Goal: Information Seeking & Learning: Learn about a topic

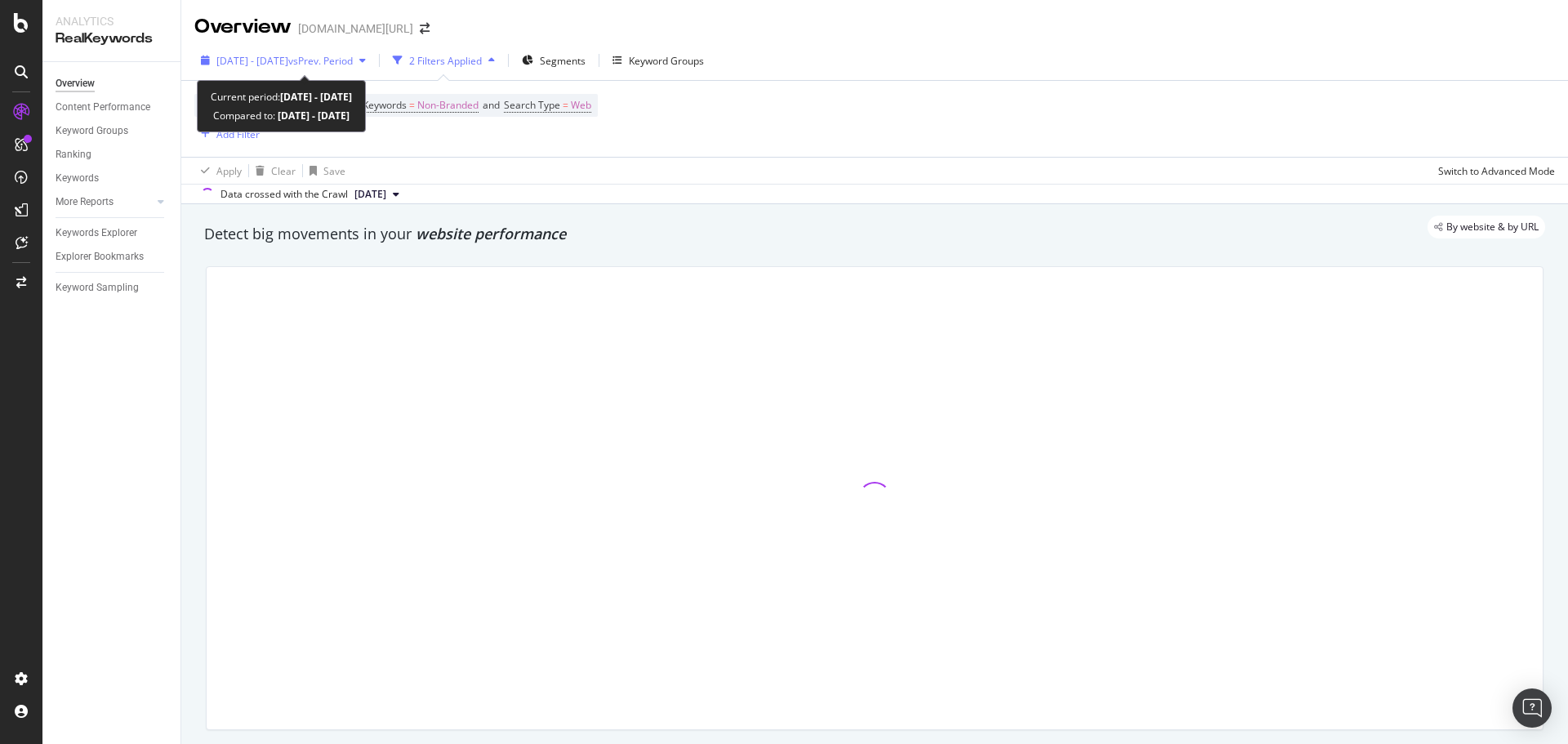
click at [356, 68] on div "[DATE] - [DATE] vs Prev. Period" at bounding box center [284, 60] width 178 height 24
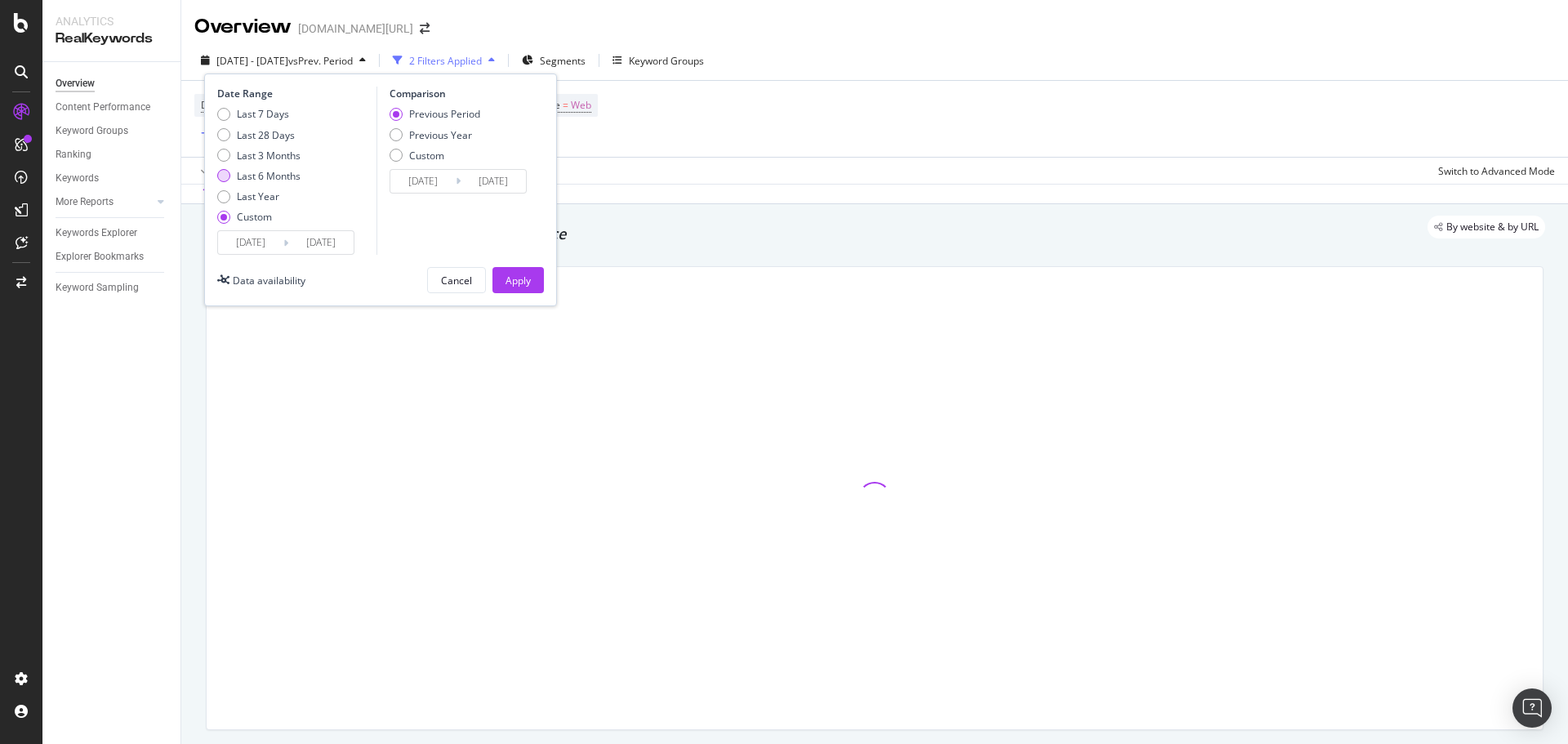
click at [265, 182] on div "Last 6 Months" at bounding box center [268, 176] width 64 height 14
type input "[DATE]"
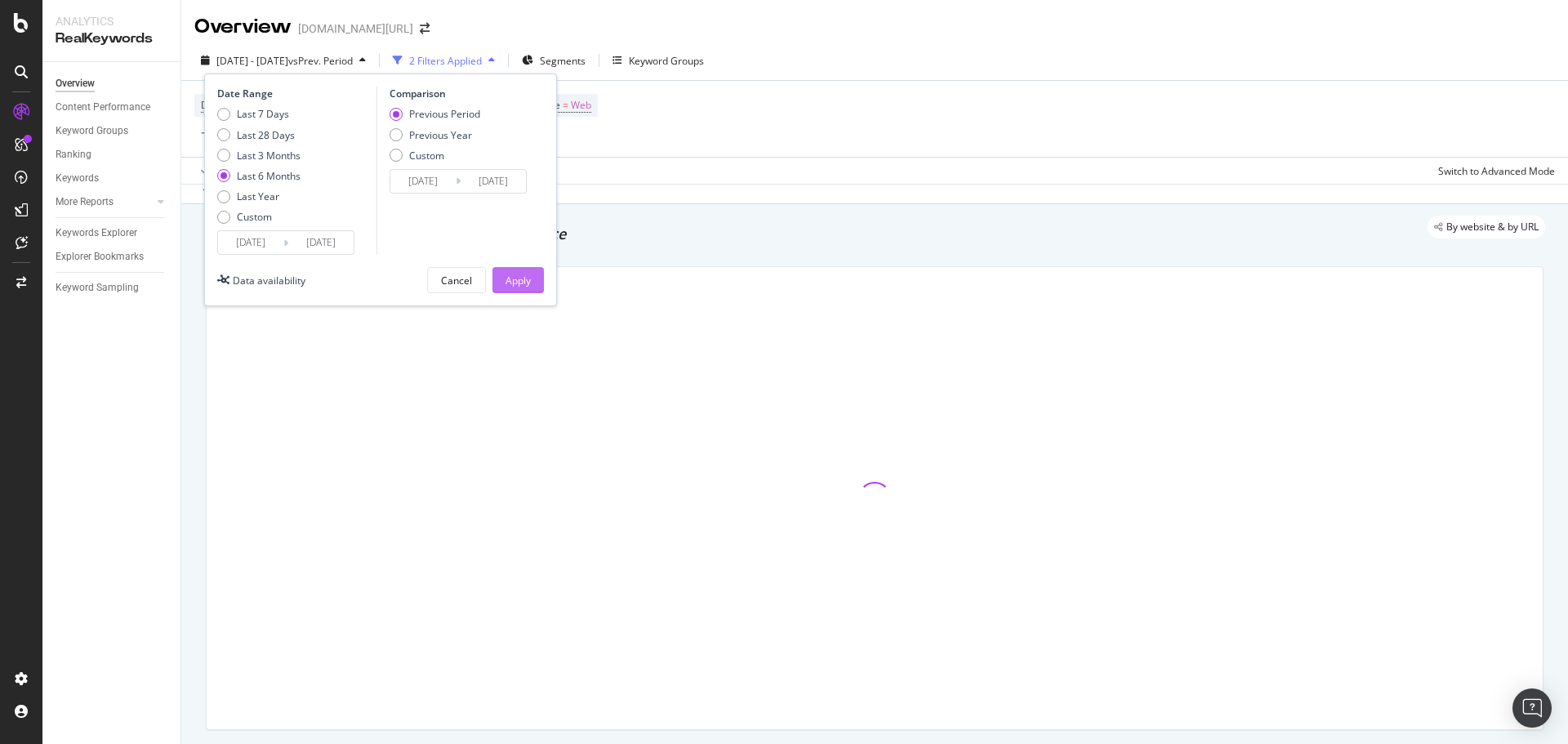
click at [508, 285] on div "Apply" at bounding box center [518, 280] width 25 height 14
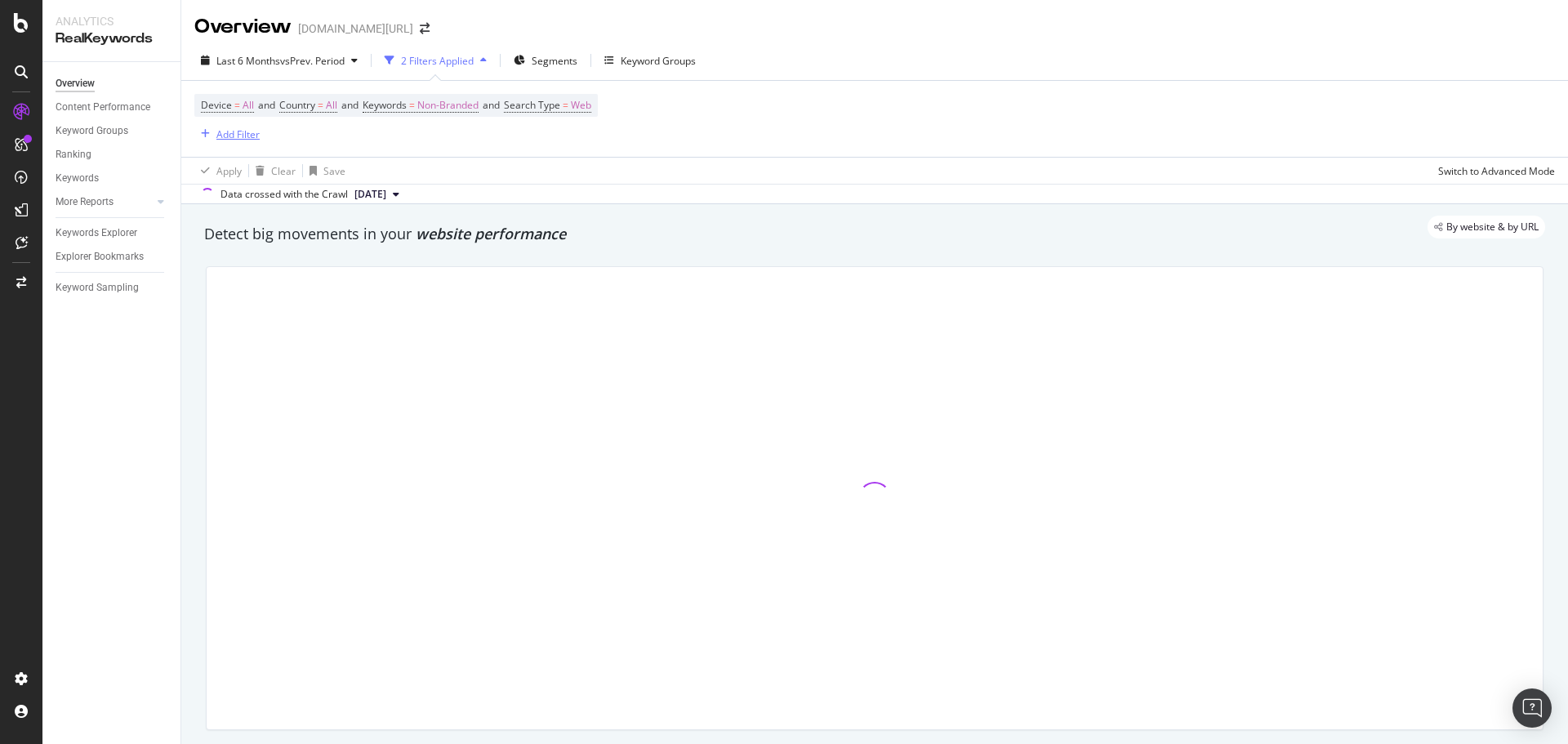
click at [254, 135] on div "Add Filter" at bounding box center [238, 133] width 43 height 14
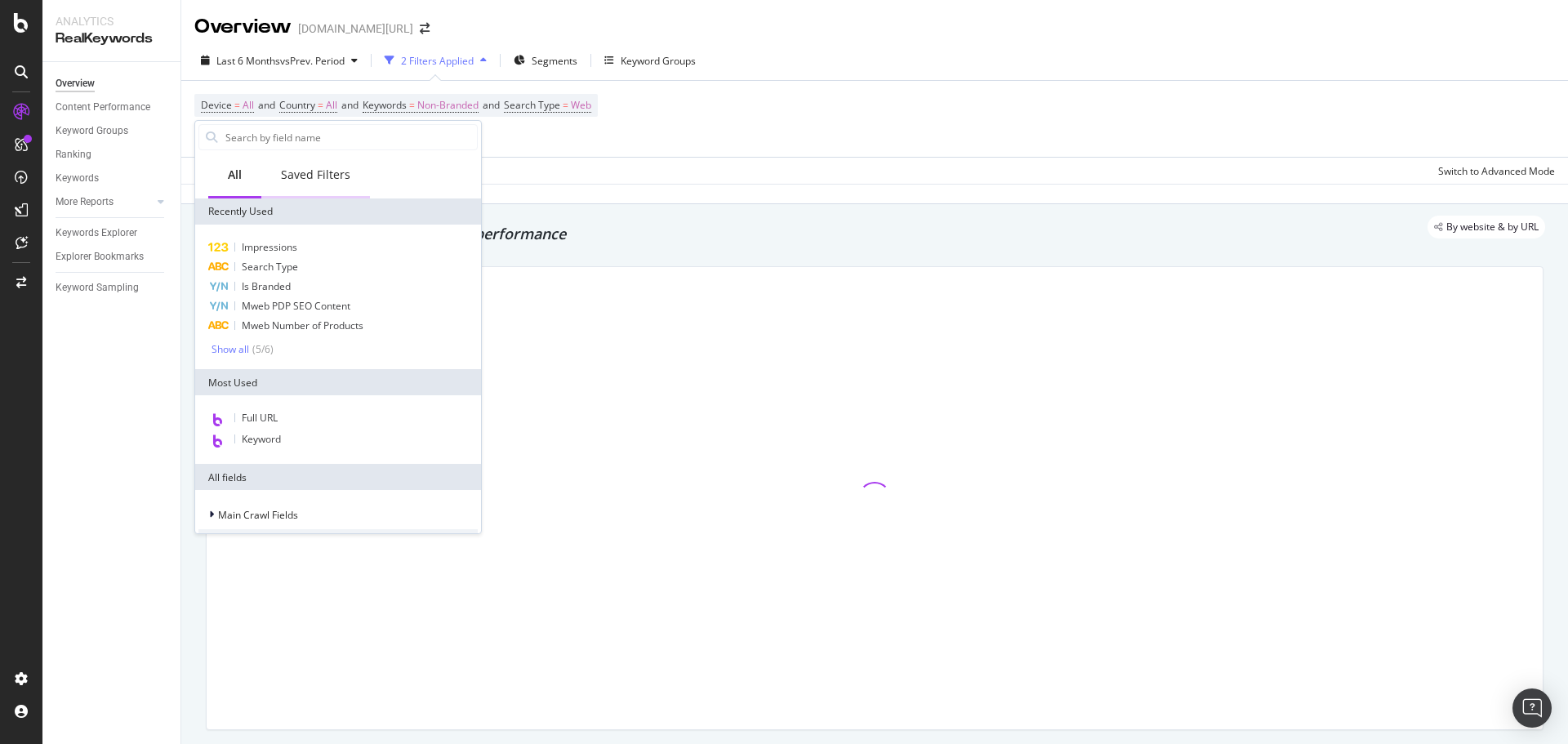
click at [312, 191] on div "Saved Filters" at bounding box center [315, 176] width 109 height 45
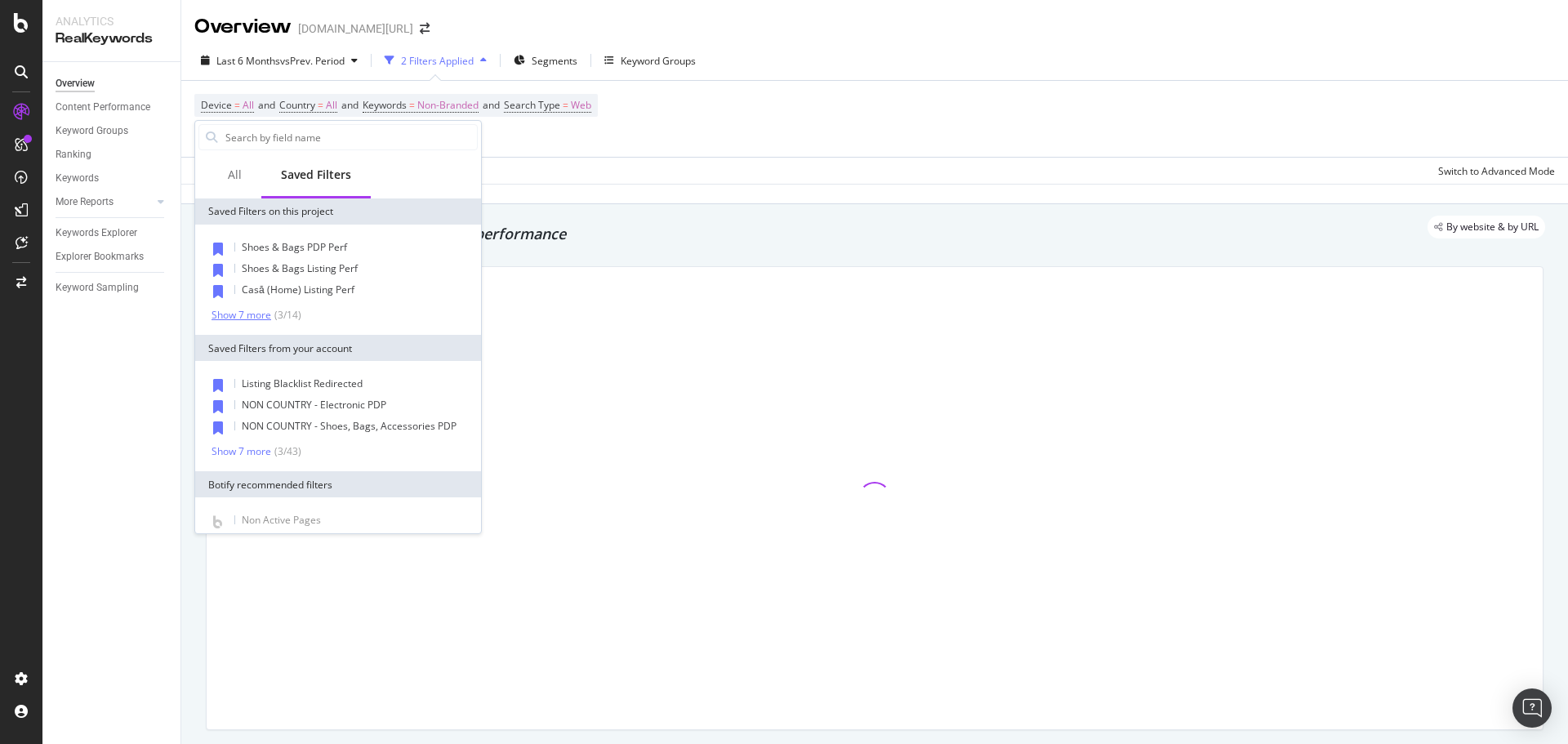
click at [245, 316] on div "Show 7 more" at bounding box center [241, 315] width 59 height 12
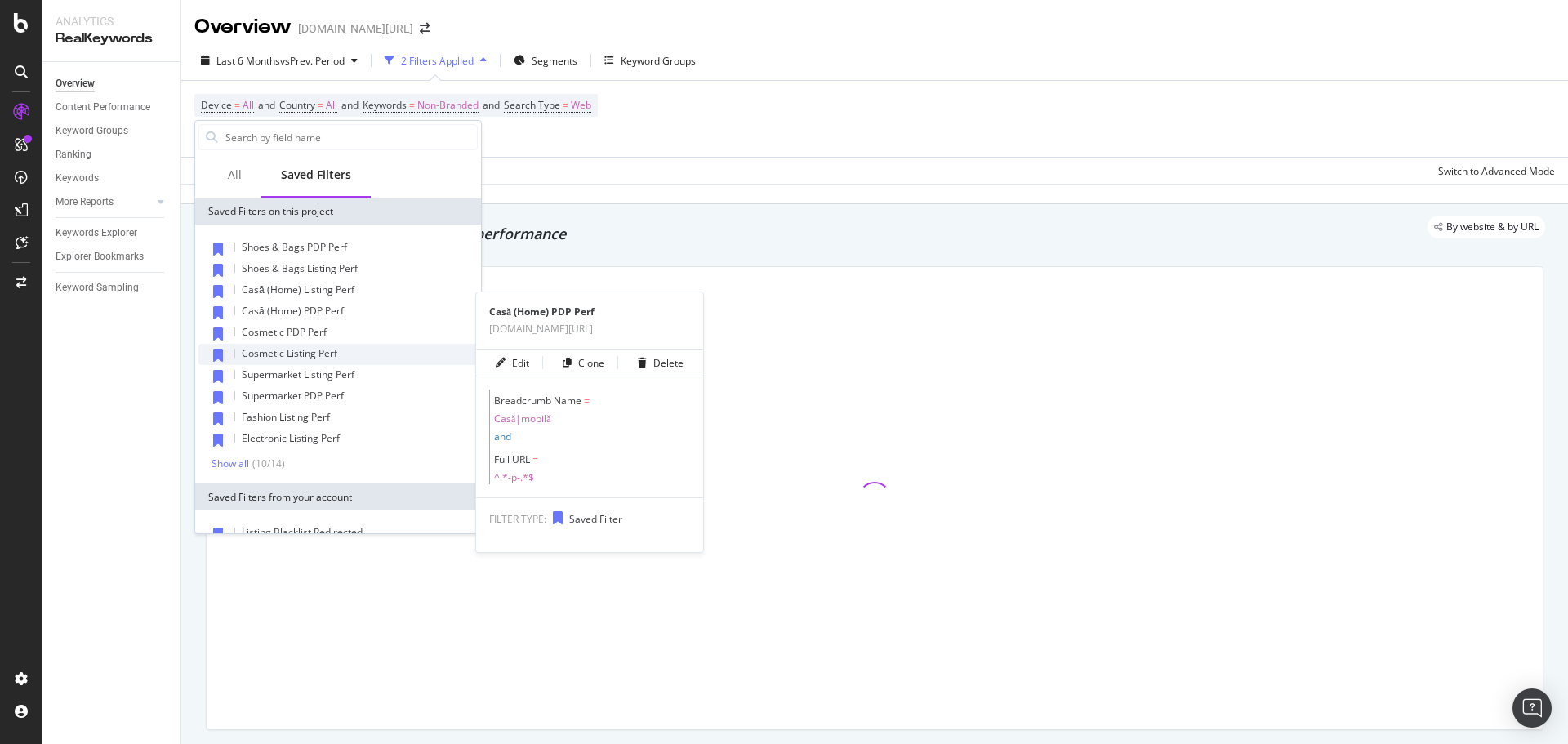
scroll to position [27, 0]
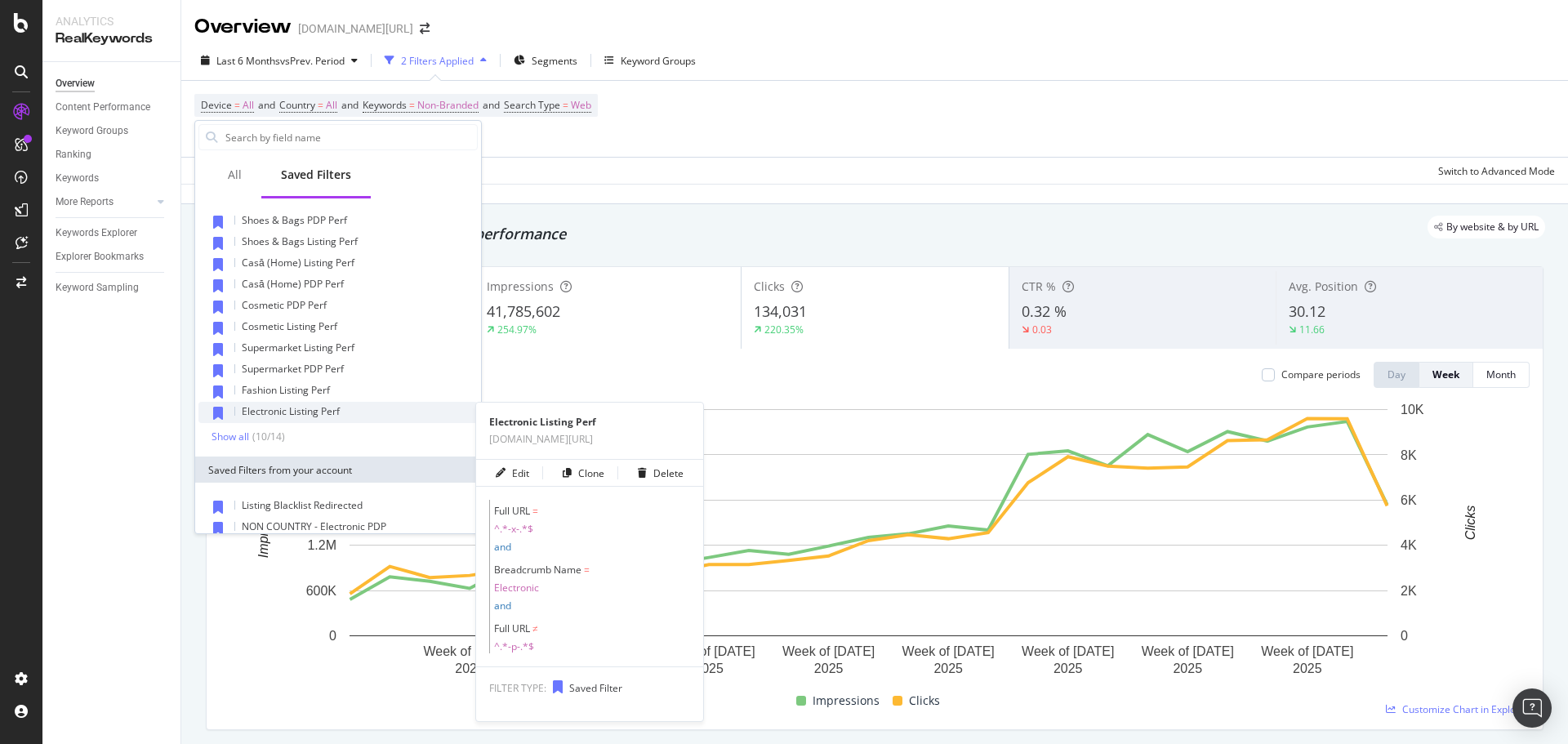
click at [349, 413] on div "Electronic Listing Perf" at bounding box center [338, 413] width 279 height 22
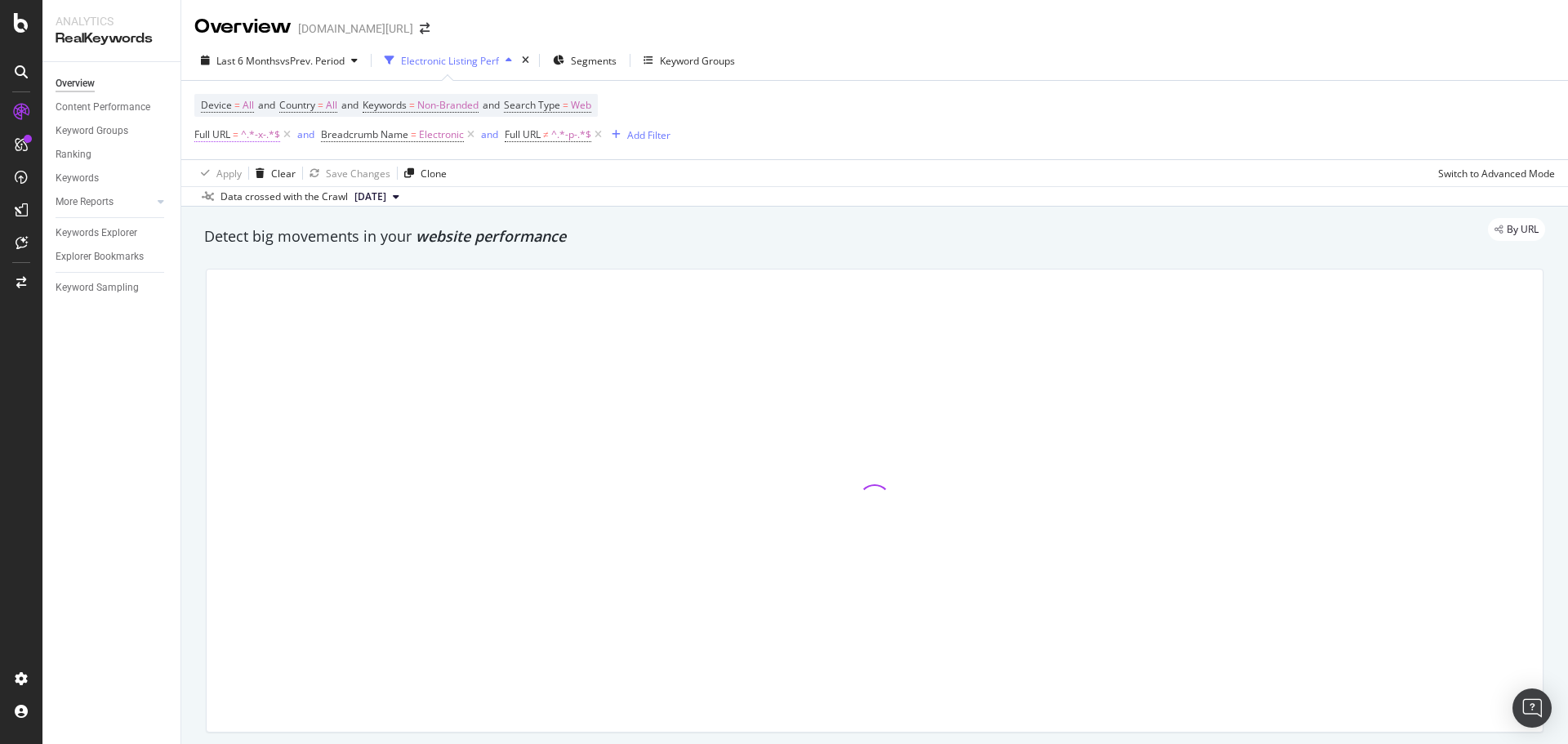
click at [243, 136] on span "^.*-x-.*$" at bounding box center [261, 134] width 40 height 23
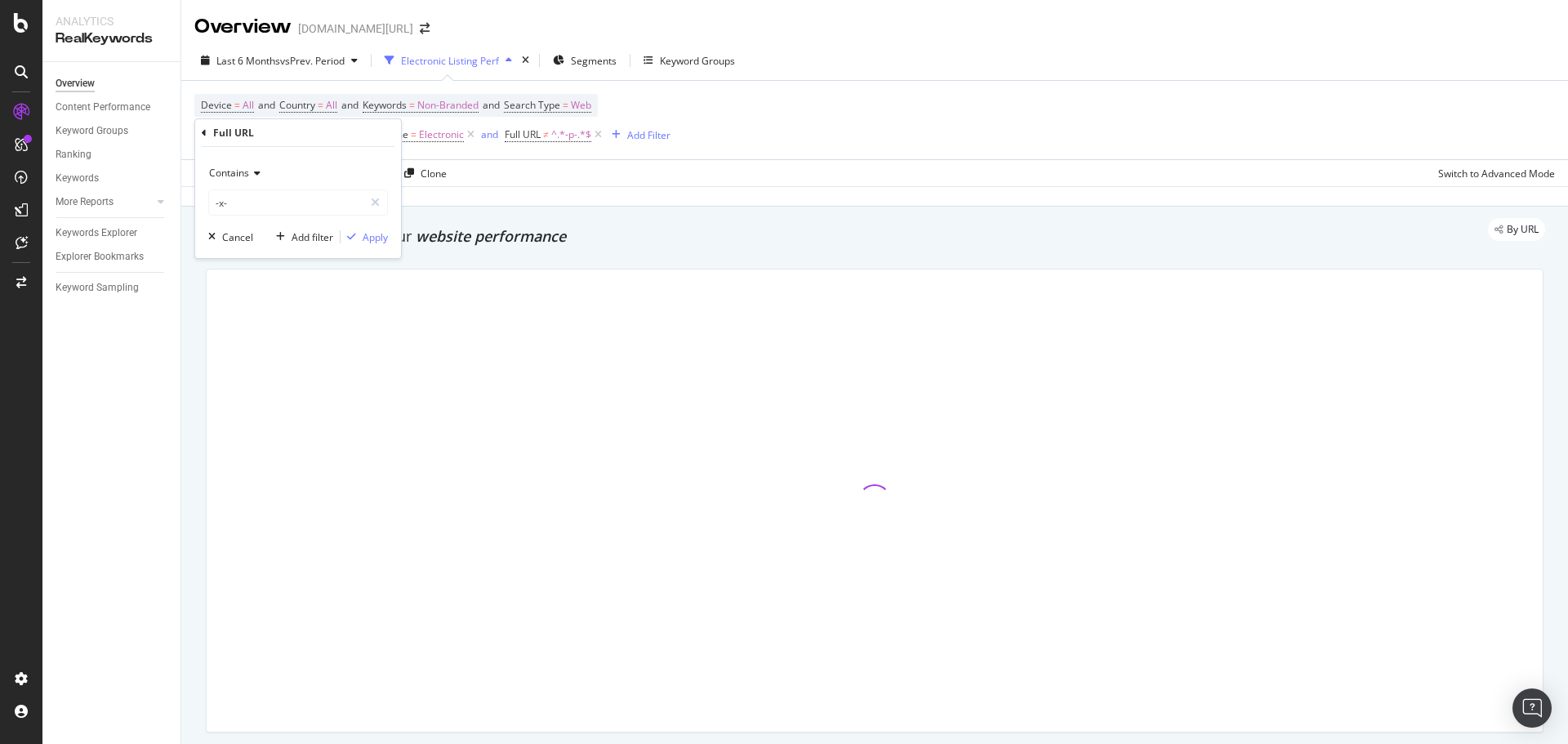
click at [952, 129] on div "Device = All and Country = All and Keywords = Non-Branded and Search Type = Web…" at bounding box center [875, 120] width 1361 height 78
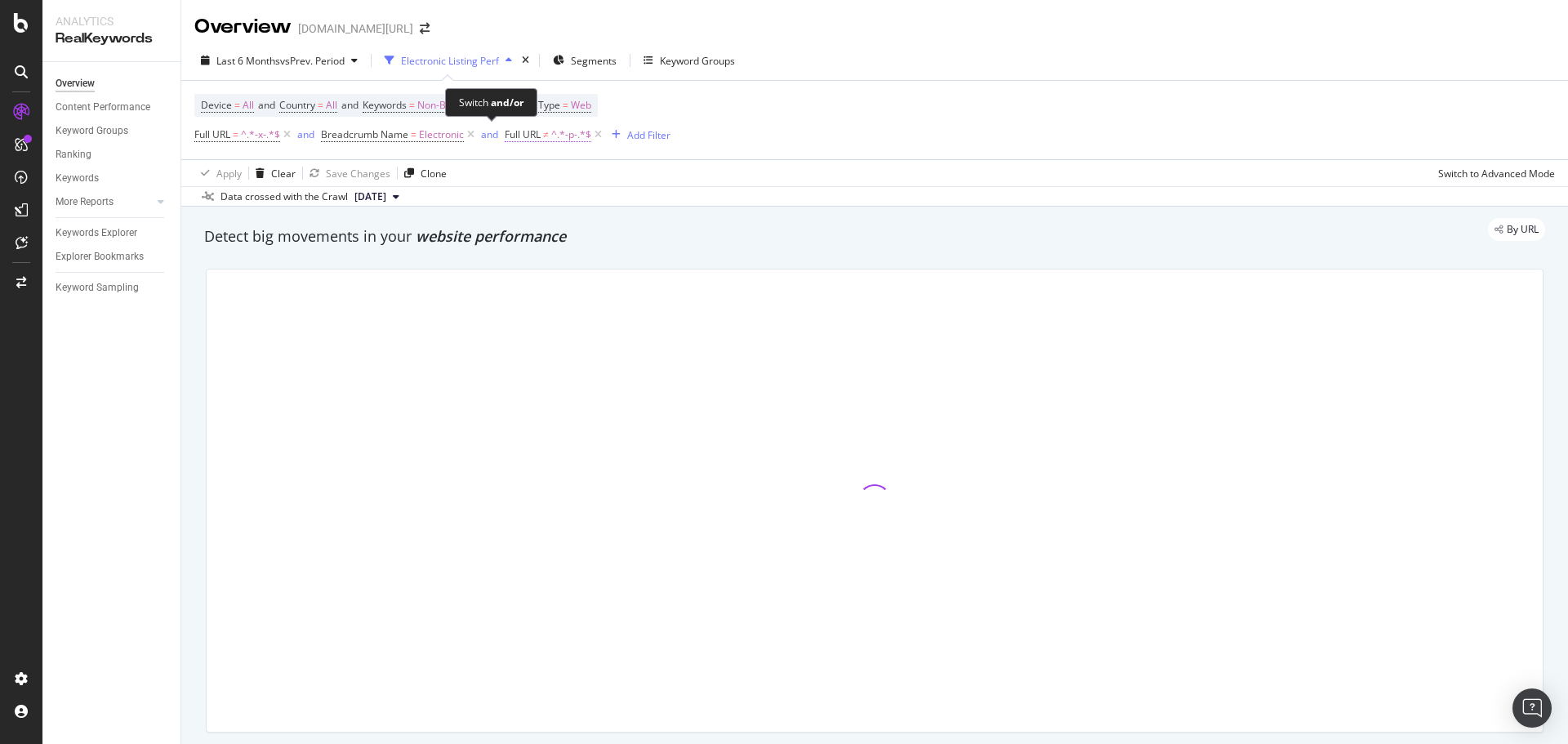
click at [517, 138] on span "Full URL" at bounding box center [522, 133] width 36 height 14
click at [911, 138] on div "Device = All and Country = All and Keywords = Non-Branded and Search Type = Web…" at bounding box center [875, 120] width 1361 height 78
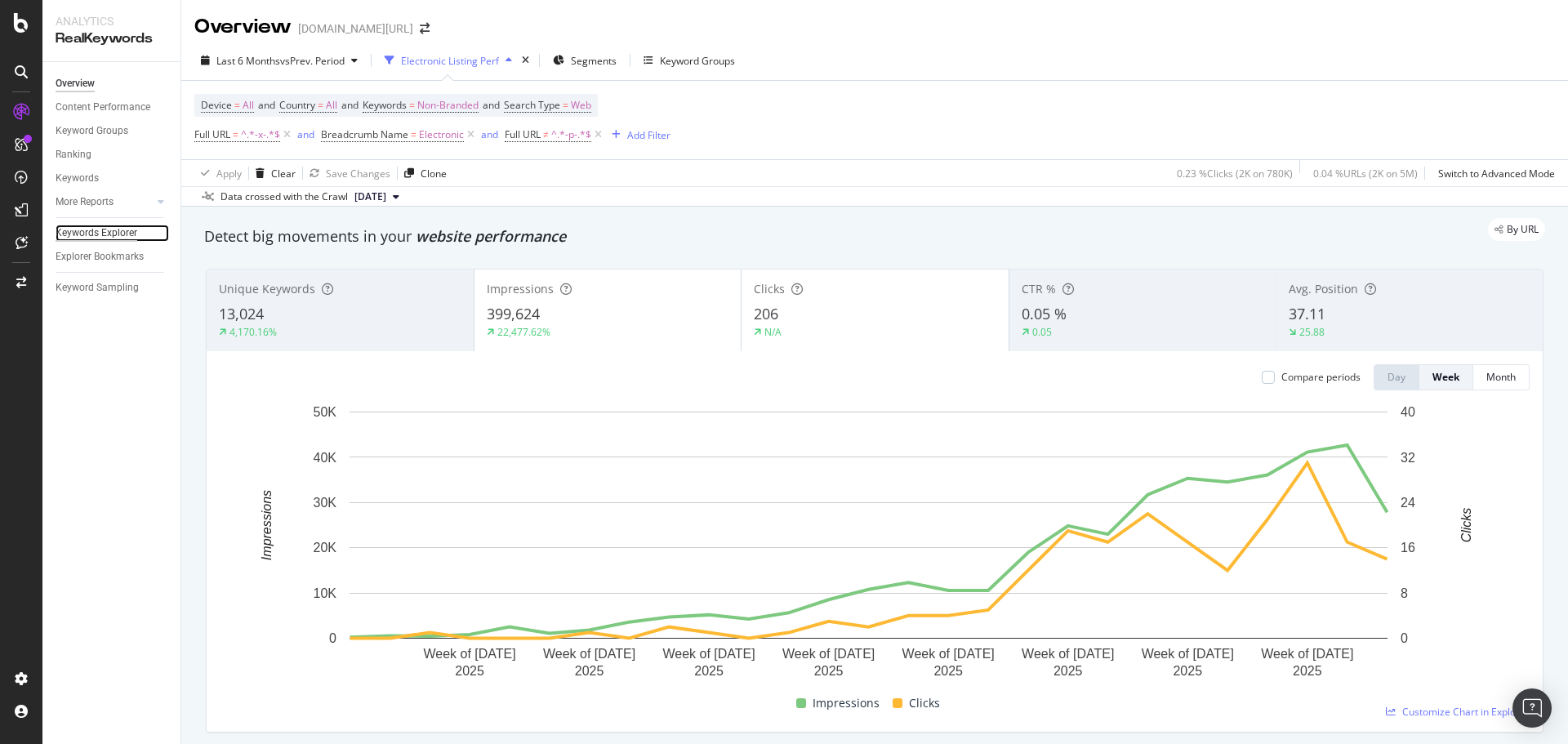
click at [98, 232] on div "Keywords Explorer" at bounding box center [96, 232] width 82 height 17
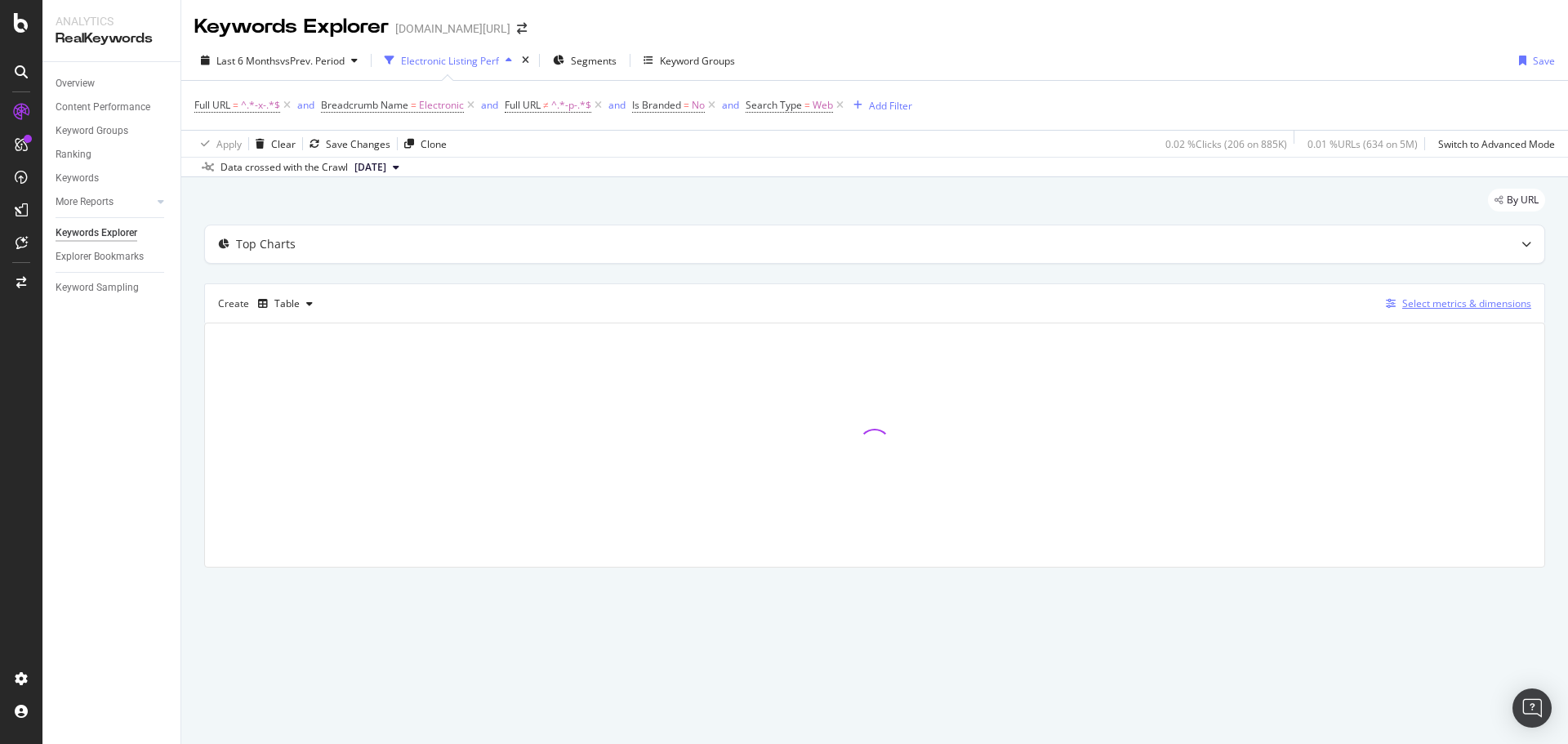
click at [1456, 292] on div "Create Table Select metrics & dimensions" at bounding box center [875, 304] width 1341 height 40
click at [1455, 295] on div "Select metrics & dimensions" at bounding box center [1455, 304] width 152 height 18
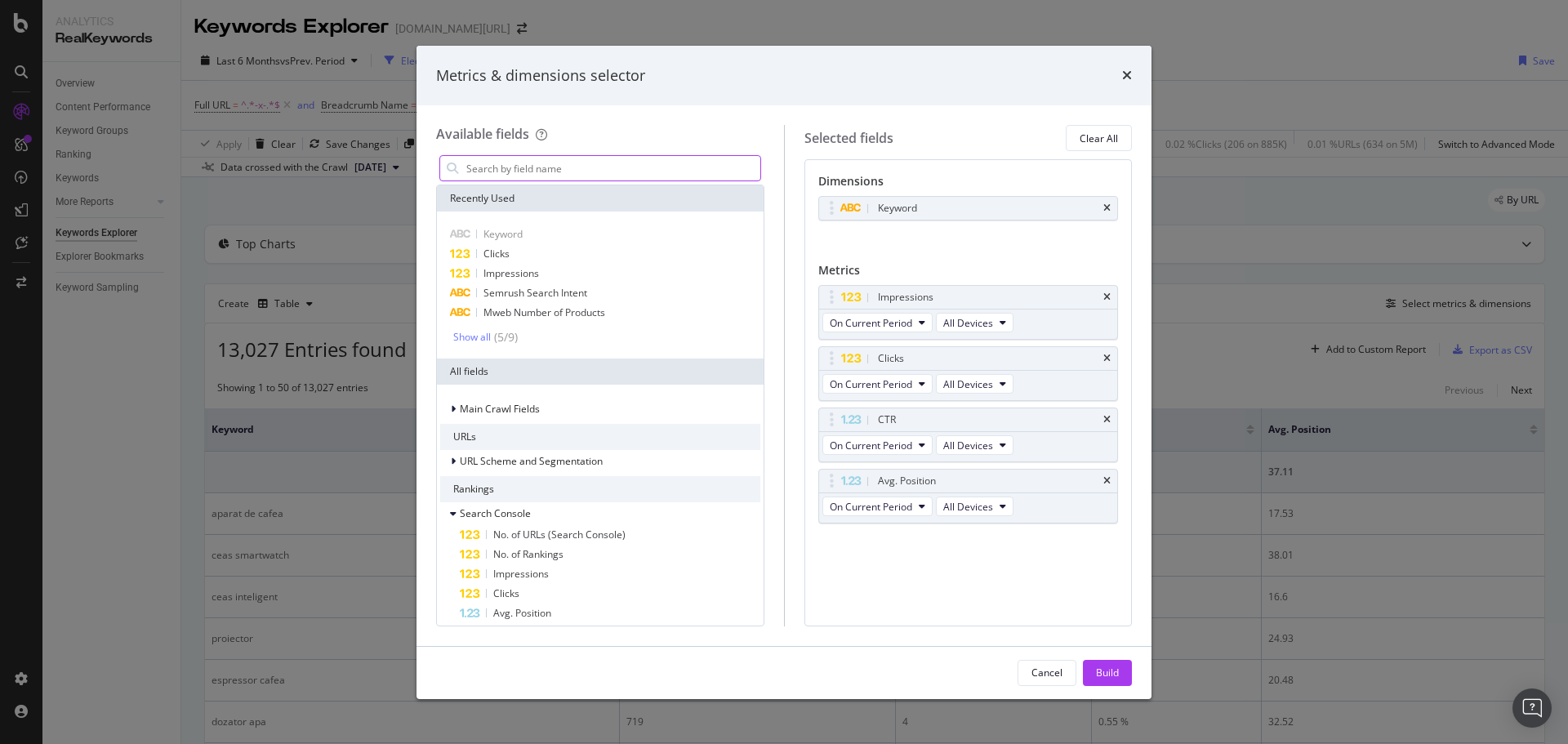
click at [542, 171] on input "modal" at bounding box center [612, 168] width 295 height 24
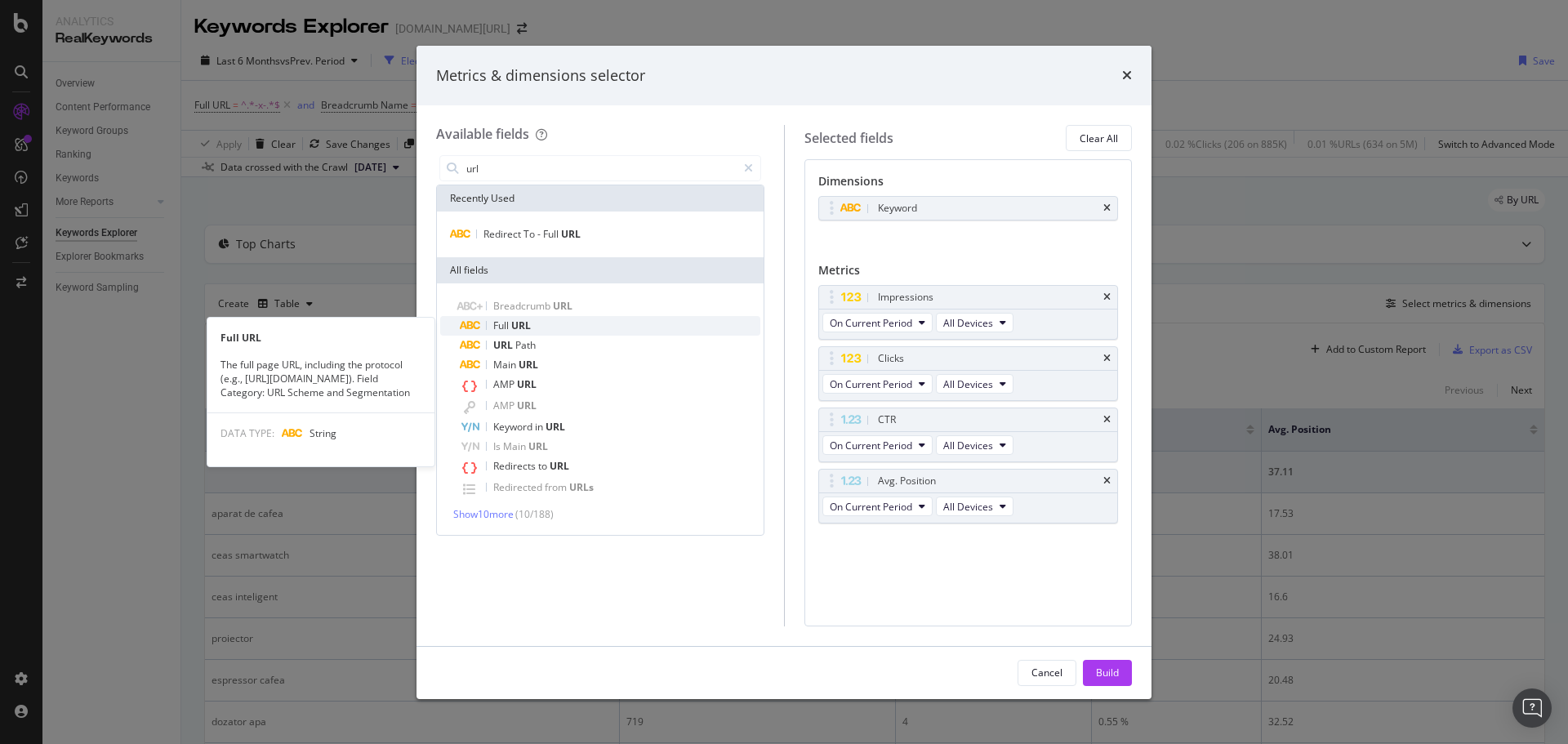
type input "url"
click at [536, 328] on div "Full URL" at bounding box center [611, 326] width 301 height 20
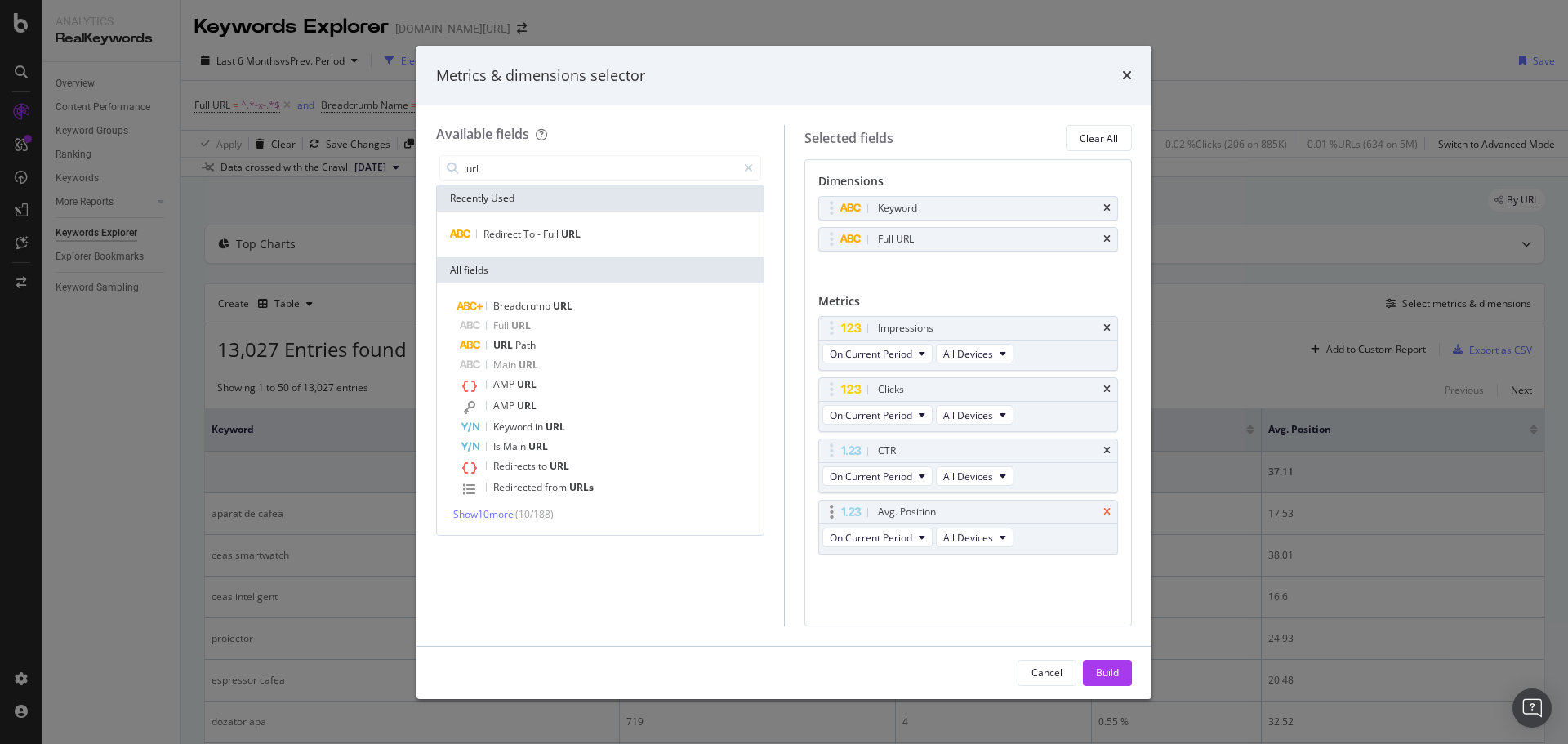
click at [1110, 511] on icon "times" at bounding box center [1107, 512] width 7 height 10
click at [1103, 453] on icon "times" at bounding box center [1107, 450] width 7 height 10
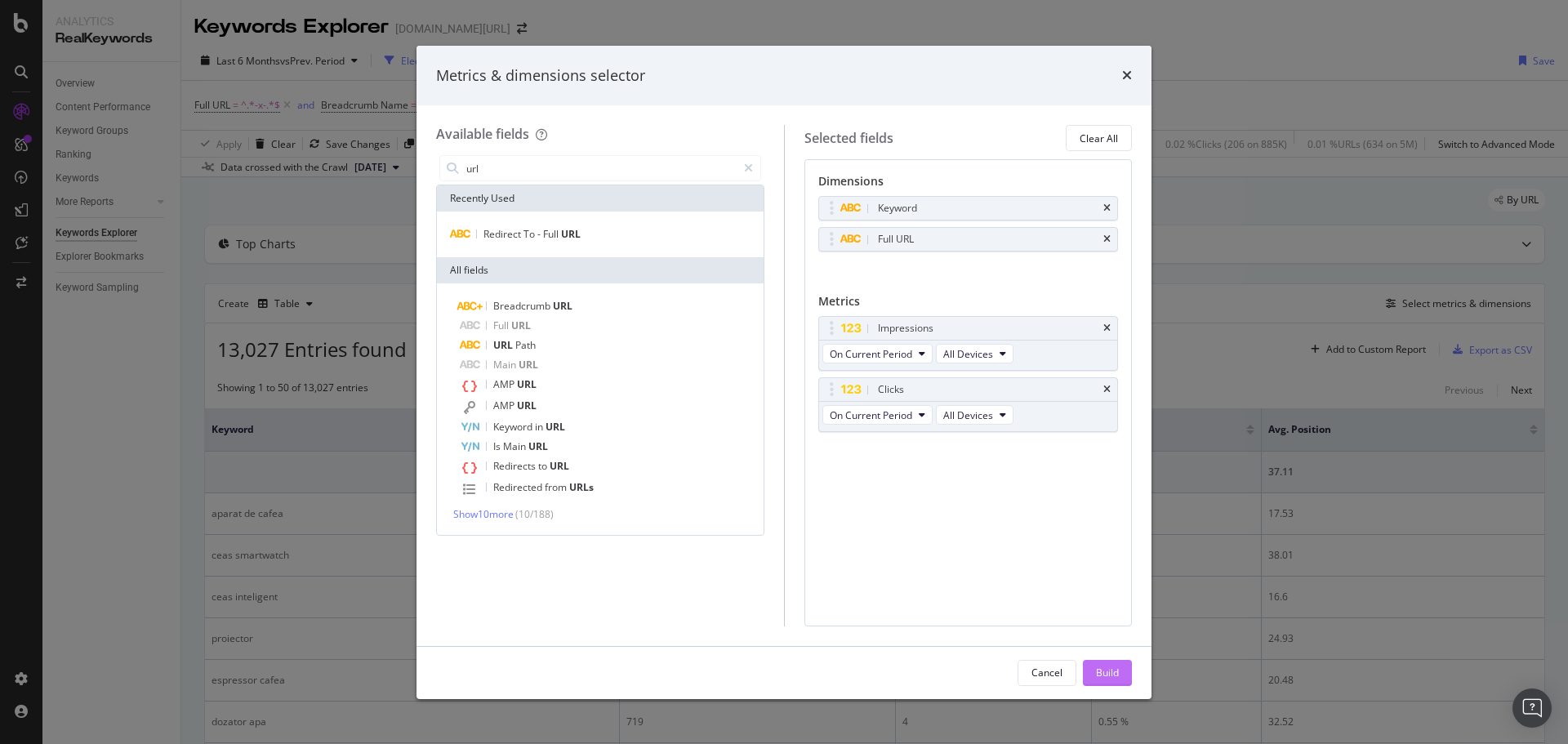
click at [1106, 666] on div "Build" at bounding box center [1107, 672] width 23 height 14
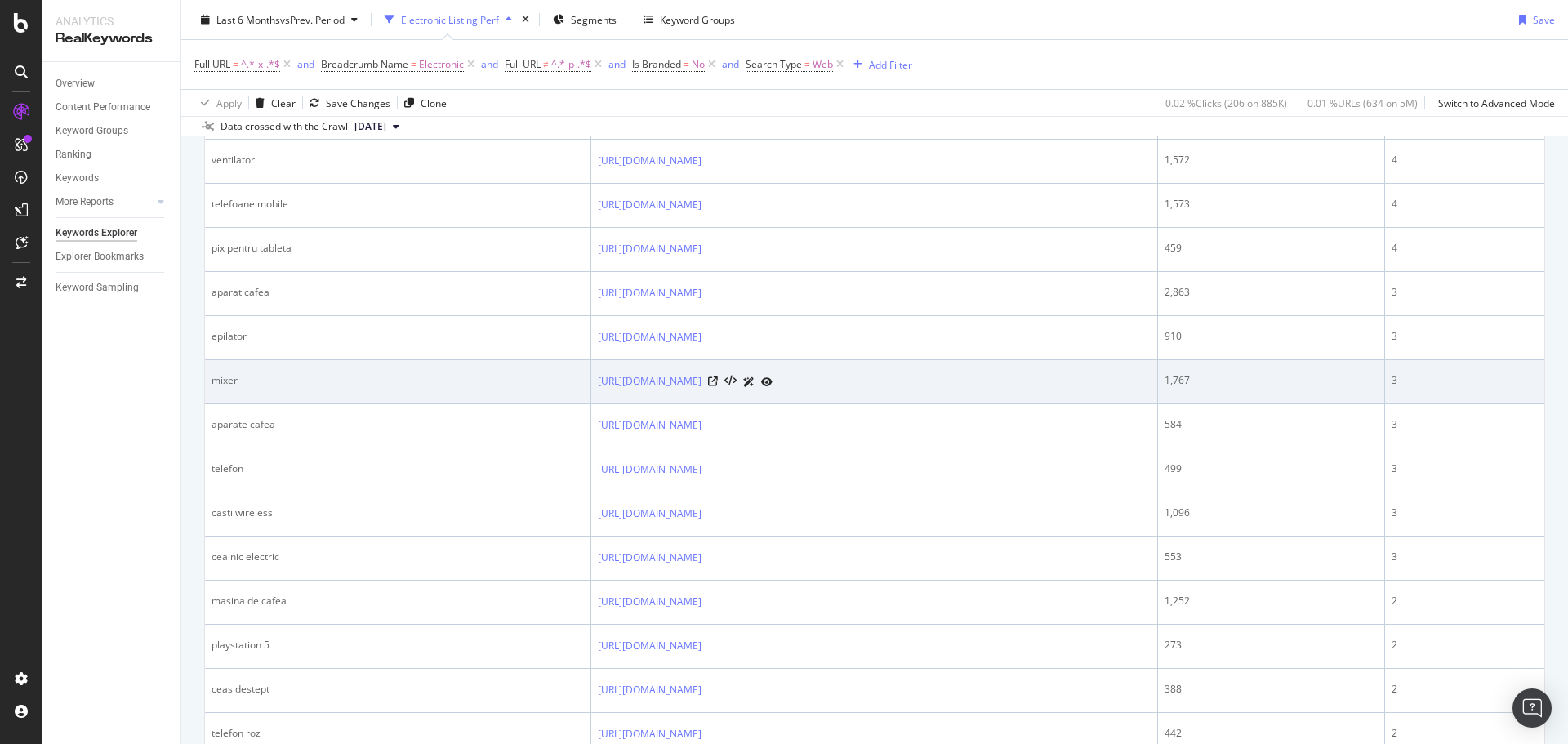
scroll to position [714, 0]
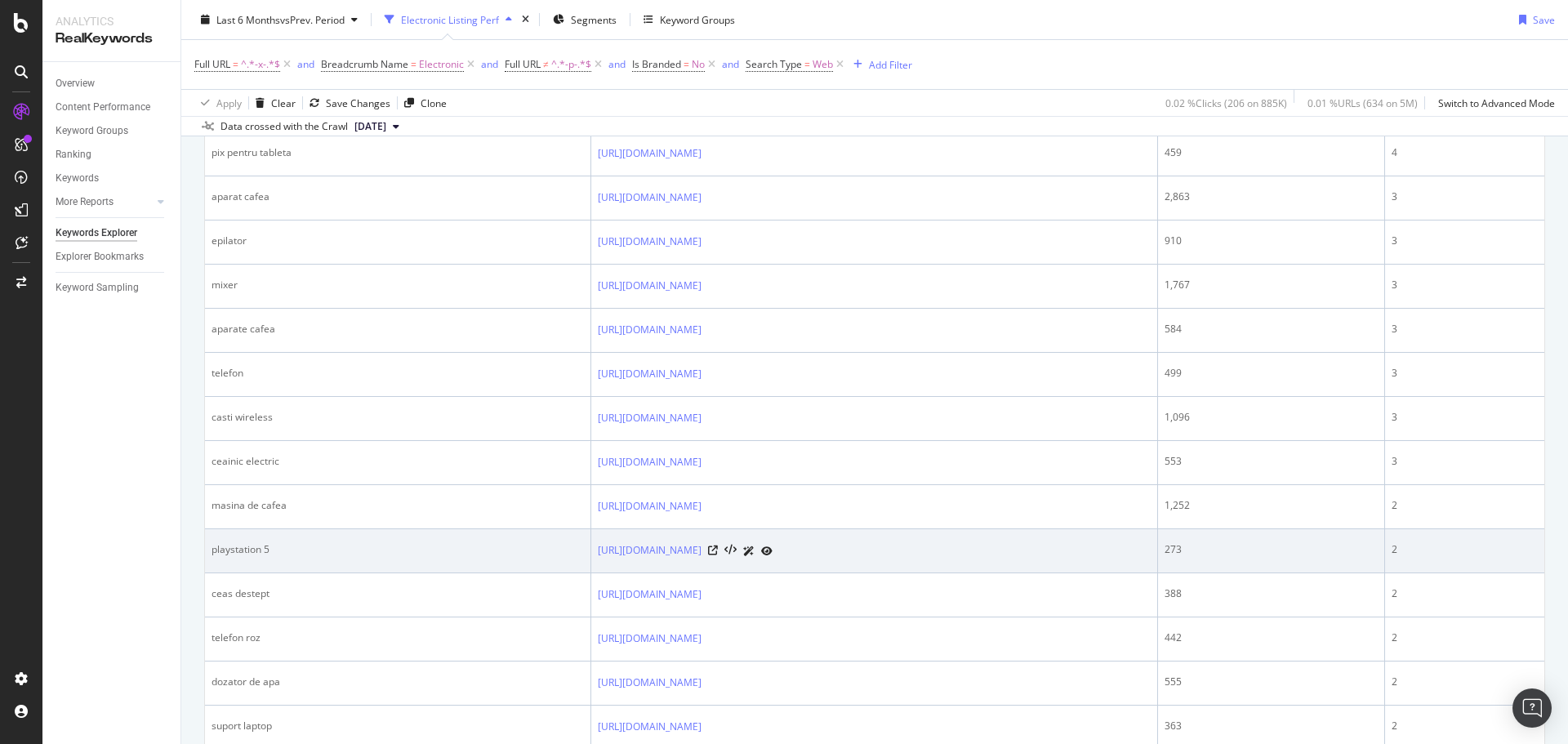
click at [775, 552] on div "[URL][DOMAIN_NAME]" at bounding box center [875, 550] width 554 height 17
click at [718, 548] on icon at bounding box center [712, 550] width 10 height 10
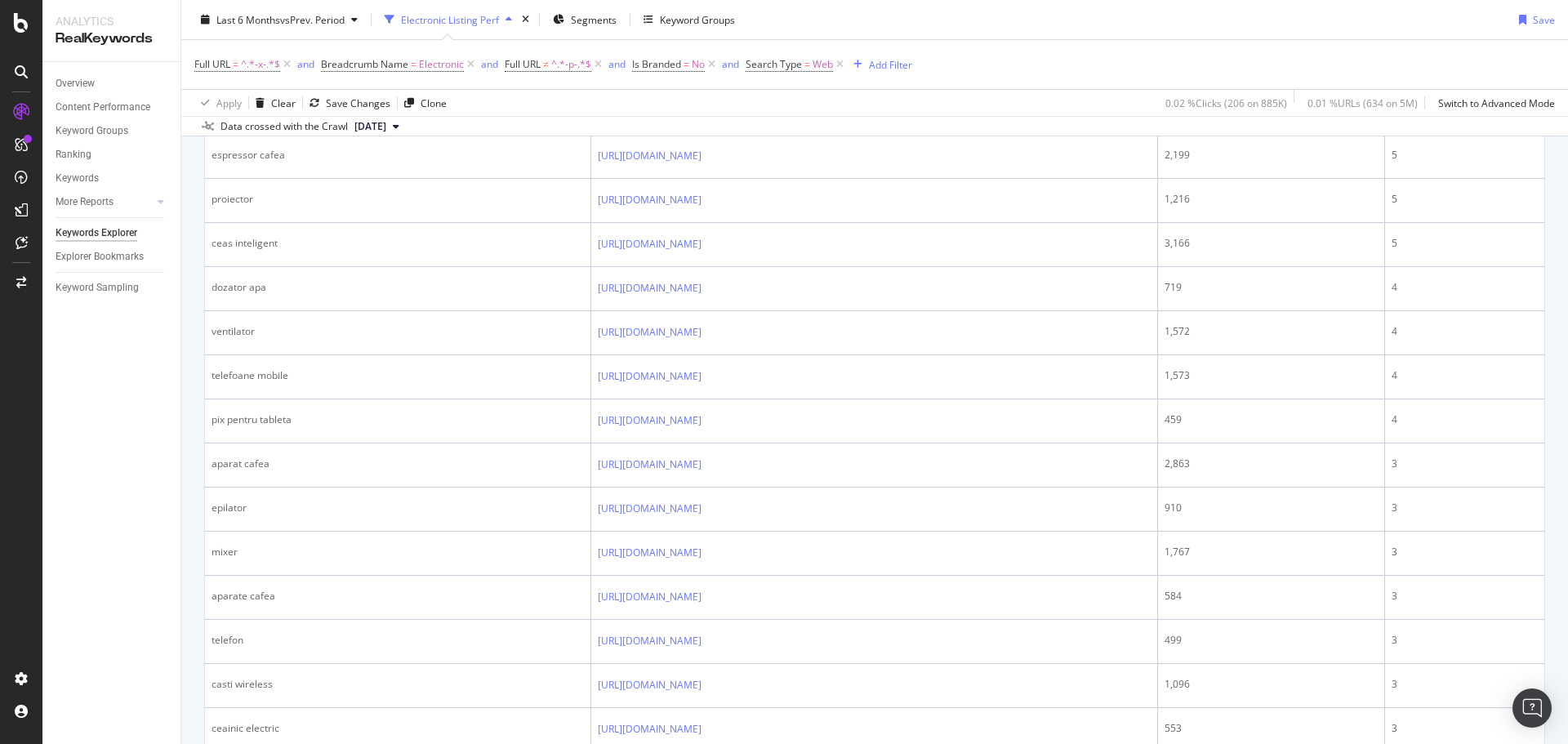
scroll to position [0, 0]
